Goal: Transaction & Acquisition: Purchase product/service

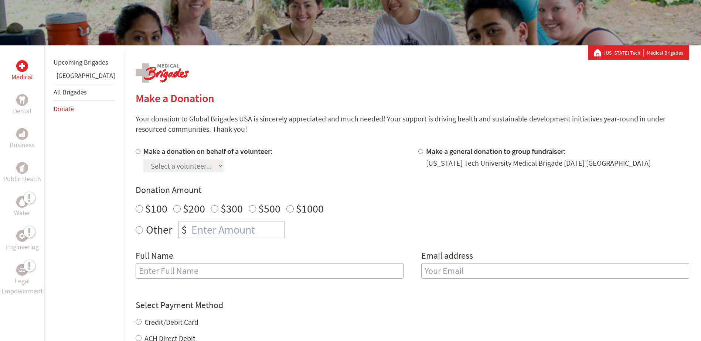
scroll to position [93, 0]
click at [136, 152] on input "Make a donation on behalf of a volunteer:" at bounding box center [138, 151] width 5 height 5
radio input "true"
click at [143, 165] on select "Select a volunteer... [PERSON_NAME] [PERSON_NAME] [PERSON_NAME] [PERSON_NAME] […" at bounding box center [183, 165] width 80 height 13
select select "411D5A55-934E-11F0-9E6E-42010A400005"
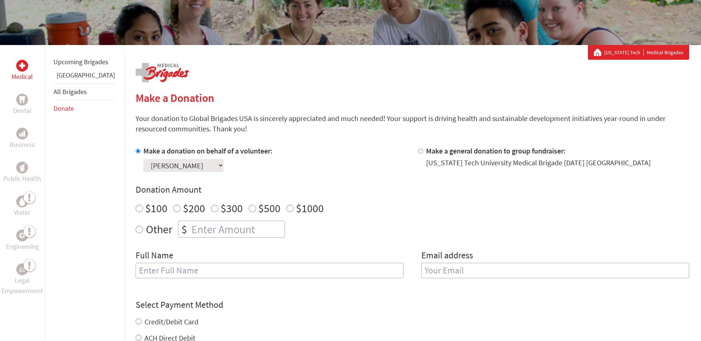
click at [143, 159] on select "Select a volunteer... [PERSON_NAME] [PERSON_NAME] [PERSON_NAME] [PERSON_NAME] […" at bounding box center [183, 165] width 80 height 13
radio input "true"
click at [204, 226] on input "number" at bounding box center [237, 229] width 95 height 16
type input "250"
click at [186, 269] on input "text" at bounding box center [270, 271] width 268 height 16
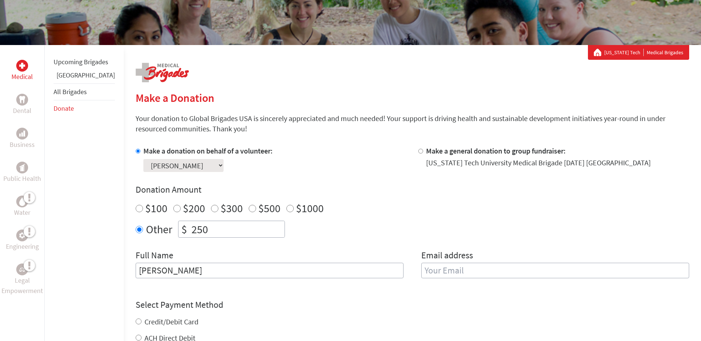
type input "[PERSON_NAME]"
click at [421, 273] on input "email" at bounding box center [555, 271] width 268 height 16
type input "[EMAIL_ADDRESS][DOMAIN_NAME]"
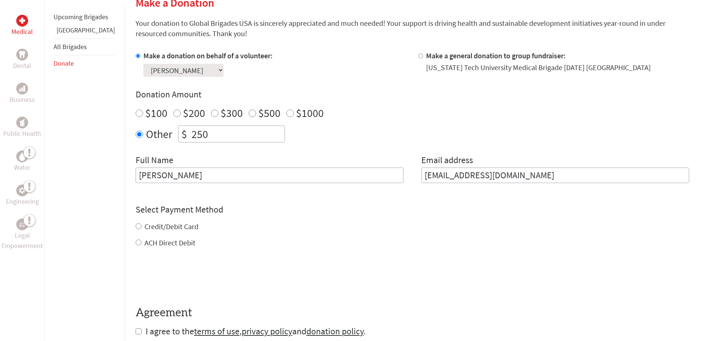
scroll to position [188, 0]
click at [136, 230] on div "Credit/Debit Card ACH Direct Debit" at bounding box center [413, 234] width 554 height 27
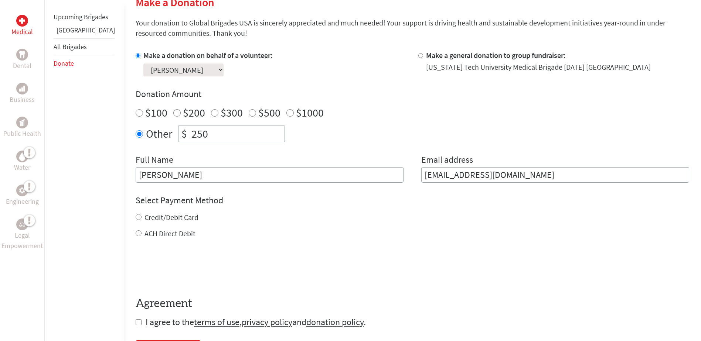
scroll to position [190, 0]
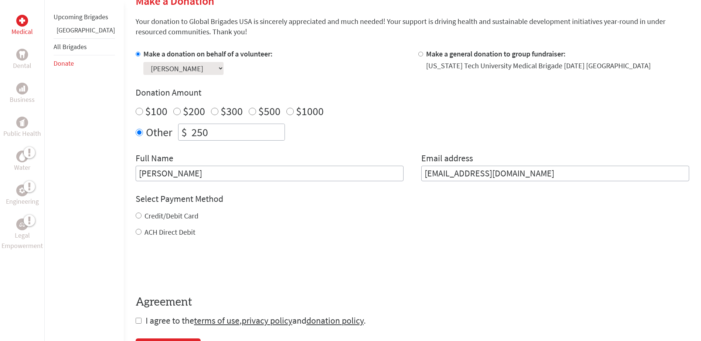
click at [157, 215] on label "Credit/Debit Card" at bounding box center [172, 215] width 54 height 9
click at [142, 215] on input "Credit/Debit Card" at bounding box center [139, 216] width 6 height 6
radio input "true"
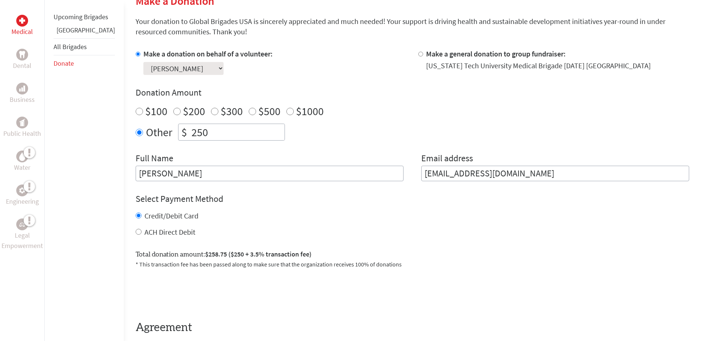
click at [159, 231] on label "ACH Direct Debit" at bounding box center [170, 232] width 51 height 9
click at [142, 231] on input "ACH Direct Debit" at bounding box center [139, 232] width 6 height 6
radio input "true"
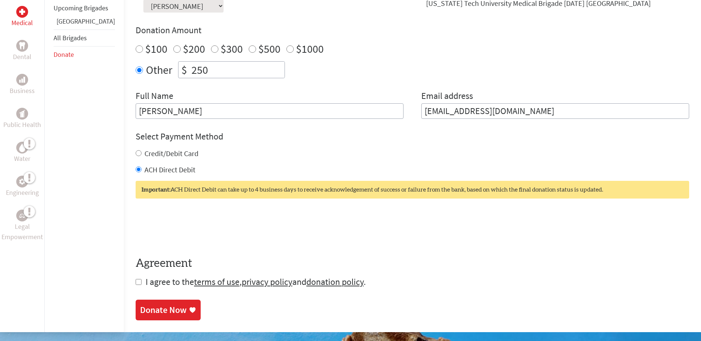
scroll to position [253, 0]
click at [151, 150] on label "Credit/Debit Card" at bounding box center [172, 153] width 54 height 9
click at [142, 150] on input "Credit/Debit Card" at bounding box center [139, 153] width 6 height 6
radio input "true"
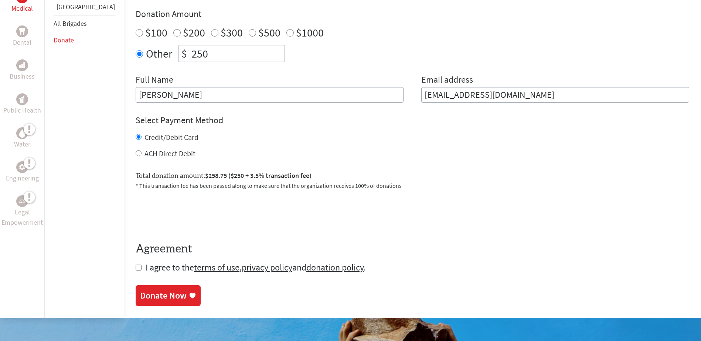
scroll to position [269, 0]
click at [136, 265] on input "checkbox" at bounding box center [139, 268] width 6 height 6
checkbox input "true"
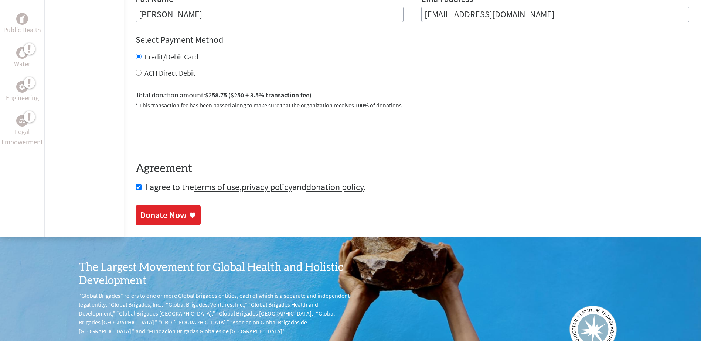
scroll to position [350, 0]
click at [141, 223] on link "Donate Now" at bounding box center [168, 215] width 65 height 21
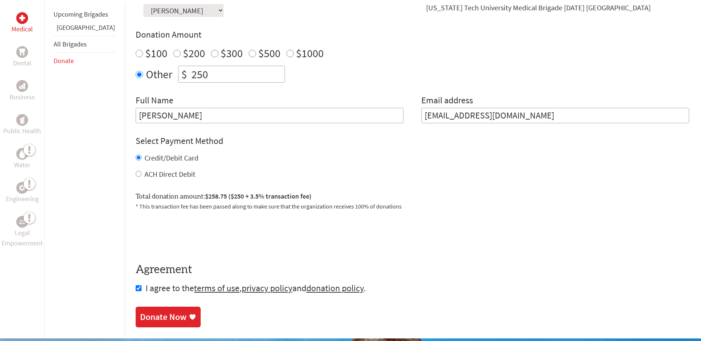
scroll to position [264, 0]
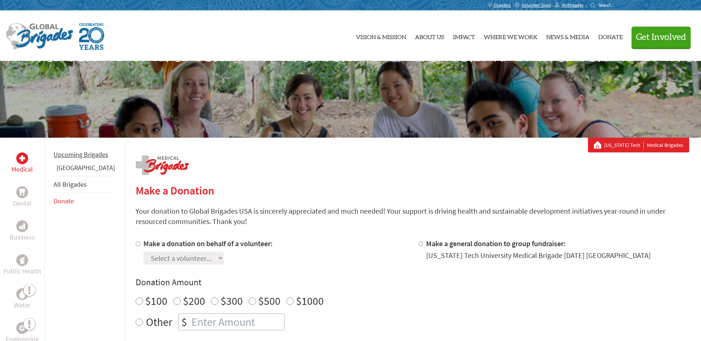
click at [65, 159] on link "Upcoming Brigades" at bounding box center [81, 154] width 55 height 9
